Goal: Information Seeking & Learning: Learn about a topic

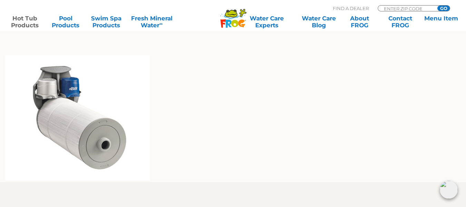
scroll to position [511, 0]
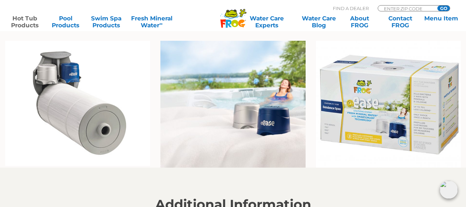
scroll to position [523, 0]
click at [397, 103] on img at bounding box center [388, 103] width 145 height 127
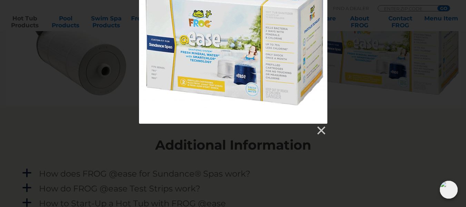
scroll to position [580, 0]
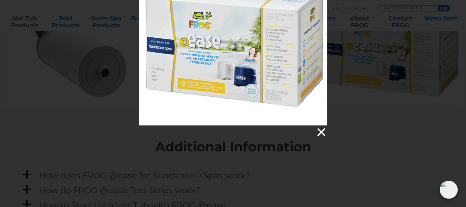
click at [319, 134] on link at bounding box center [321, 132] width 10 height 10
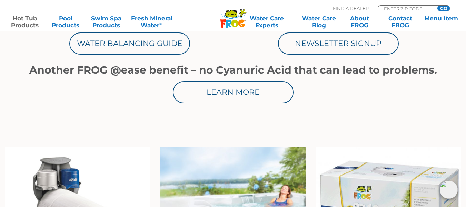
scroll to position [416, 0]
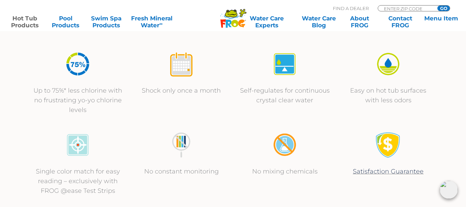
scroll to position [247, 0]
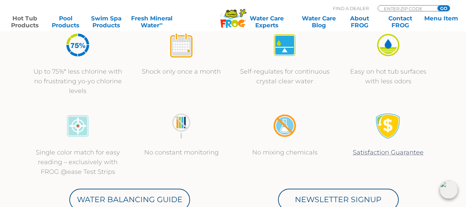
click at [146, 153] on p "No constant monitoring" at bounding box center [182, 152] width 90 height 10
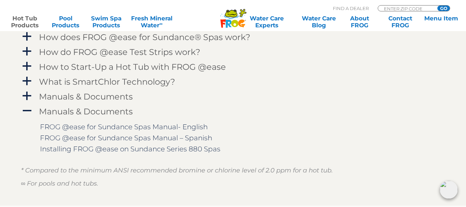
scroll to position [736, 0]
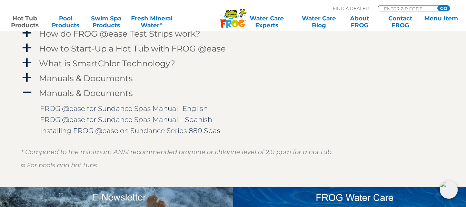
click at [39, 174] on div at bounding box center [233, 178] width 425 height 17
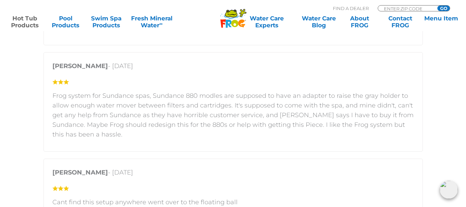
scroll to position [1162, 0]
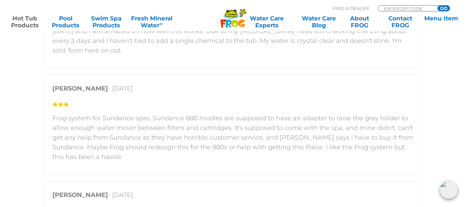
click at [418, 169] on div "Joyce Yutzy - May 14, 2024 Frog system for Sundance spas, Sundance 880 modles a…" at bounding box center [234, 124] width 380 height 99
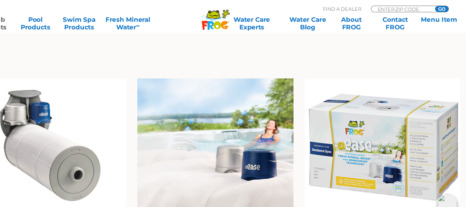
scroll to position [490, 0]
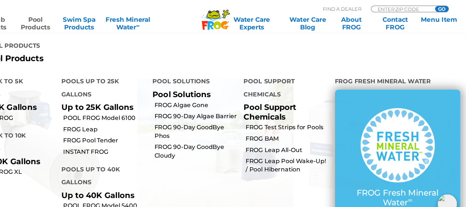
click at [61, 24] on link "Pool Products" at bounding box center [66, 22] width 36 height 14
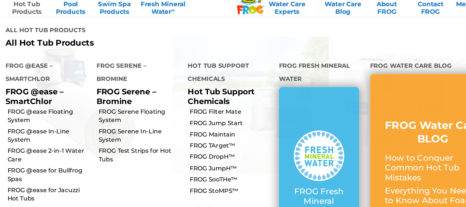
scroll to position [518, 0]
click at [32, 151] on link "FROG @ease 2-in-1 Water Care" at bounding box center [46, 159] width 78 height 16
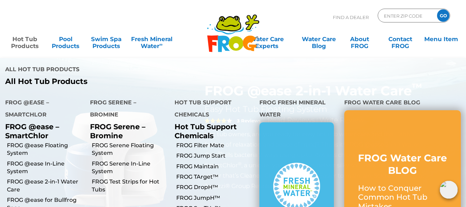
click at [20, 46] on link "Hot Tub Products" at bounding box center [25, 39] width 36 height 14
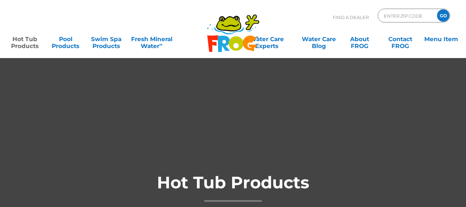
click at [20, 46] on link "Hot Tub Products" at bounding box center [25, 39] width 36 height 14
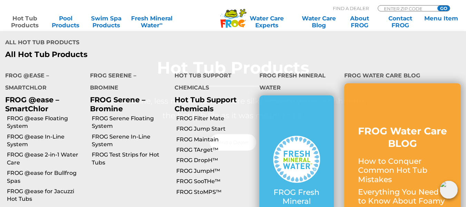
scroll to position [114, 0]
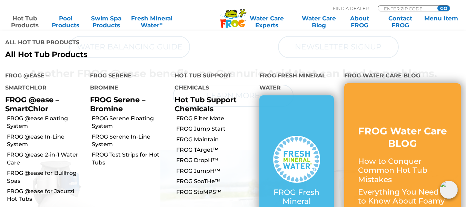
scroll to position [413, 0]
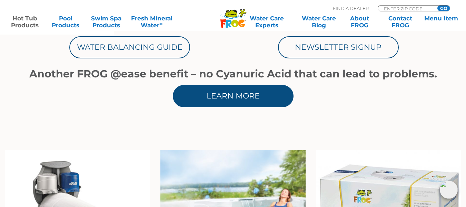
click at [226, 103] on link "Learn More" at bounding box center [233, 96] width 121 height 22
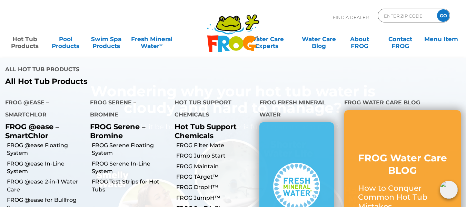
click at [25, 46] on link "Hot Tub Products" at bounding box center [25, 39] width 36 height 14
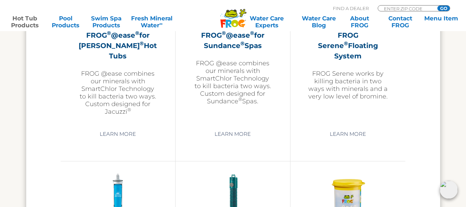
scroll to position [1331, 0]
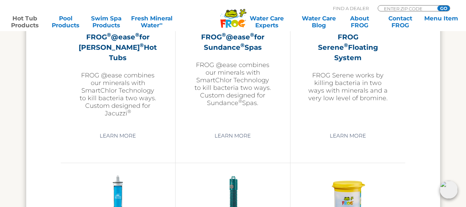
click at [229, 148] on div "FROG ® @ease ® for Sundance ® Spas FROG @ease combines our minerals with SmartC…" at bounding box center [233, 48] width 115 height 229
click at [239, 136] on link "Learn More" at bounding box center [233, 135] width 52 height 12
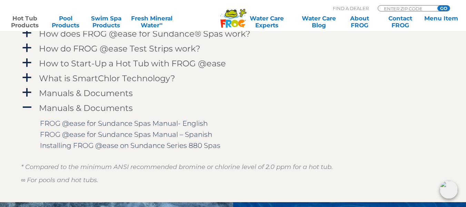
scroll to position [716, 0]
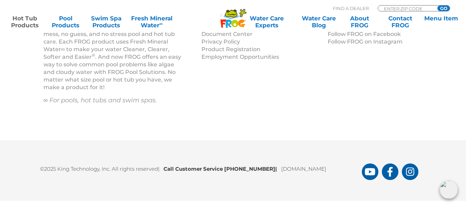
scroll to position [2404, 0]
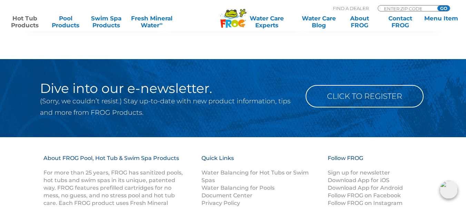
click at [418, 171] on div "Follow FROG Sign up for newsletter Download App for iOS Download App for Androi…" at bounding box center [375, 180] width 95 height 52
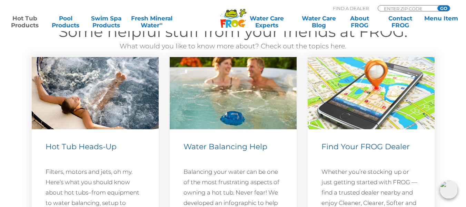
scroll to position [1994, 0]
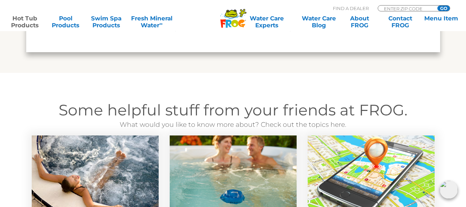
click at [419, 169] on img at bounding box center [371, 171] width 127 height 72
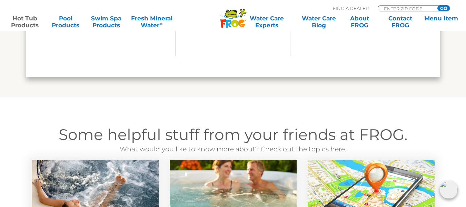
scroll to position [1894, 0]
